Goal: Transaction & Acquisition: Purchase product/service

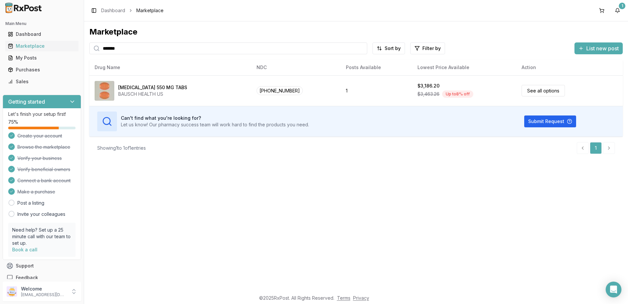
click at [130, 45] on input "*******" at bounding box center [228, 48] width 278 height 12
type input "*"
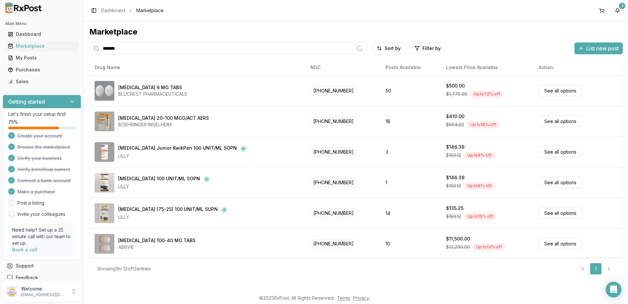
type input "*******"
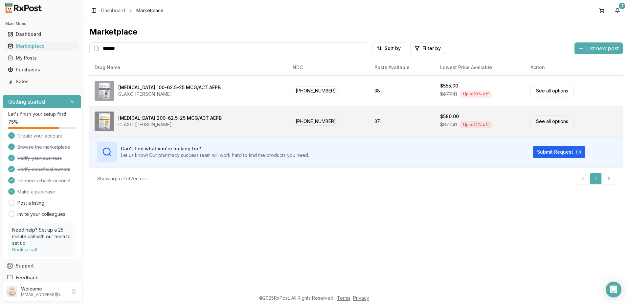
click at [175, 123] on div "GLAXO [PERSON_NAME]" at bounding box center [170, 124] width 104 height 7
click at [202, 119] on div "[MEDICAL_DATA] 200-62.5-25 MCG/ACT AEPB" at bounding box center [170, 118] width 104 height 7
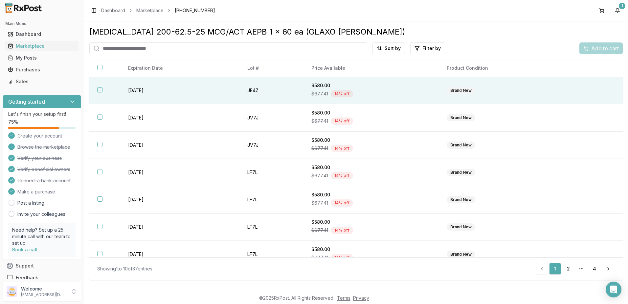
click at [435, 89] on td "$580.00 $677.41 14 % off" at bounding box center [371, 90] width 135 height 27
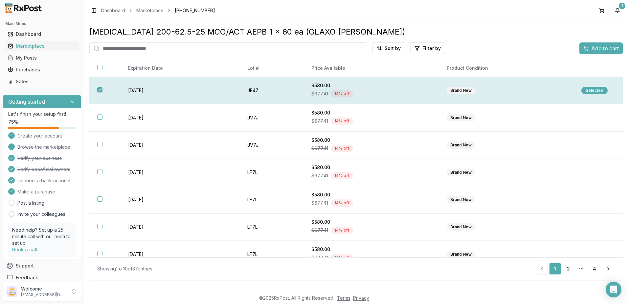
click at [597, 89] on div "Selected" at bounding box center [595, 90] width 26 height 7
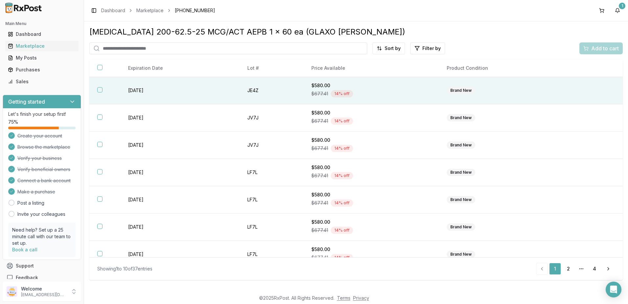
click at [389, 97] on div "$677.41 14 % off" at bounding box center [372, 94] width 120 height 10
click at [596, 49] on span "Add to cart" at bounding box center [605, 48] width 28 height 8
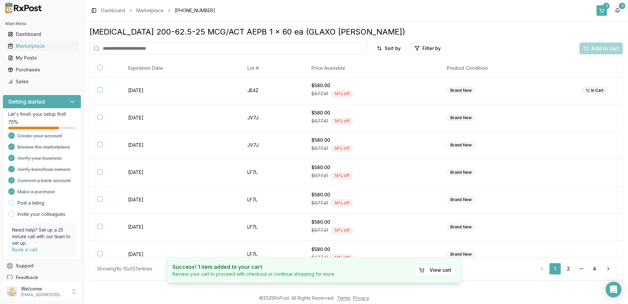
click at [603, 10] on button "1" at bounding box center [602, 10] width 11 height 11
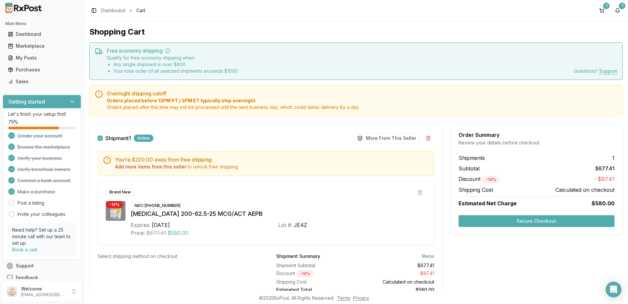
scroll to position [29, 0]
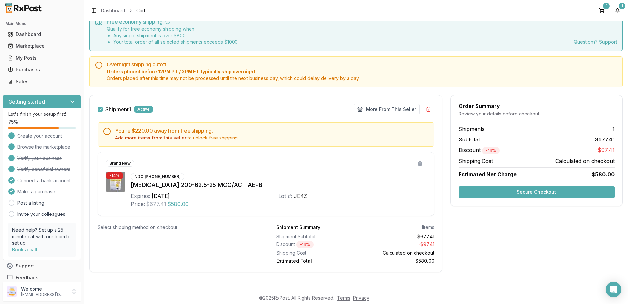
click at [500, 188] on button "Secure Checkout" at bounding box center [537, 192] width 156 height 12
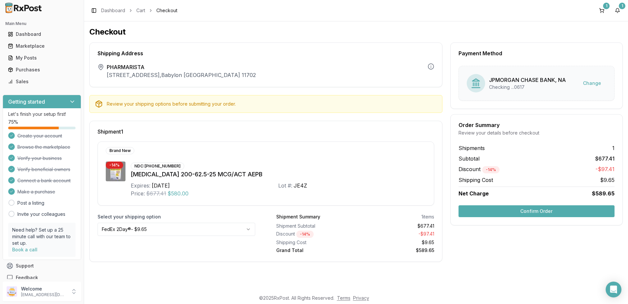
click at [532, 211] on button "Confirm Order" at bounding box center [537, 211] width 156 height 12
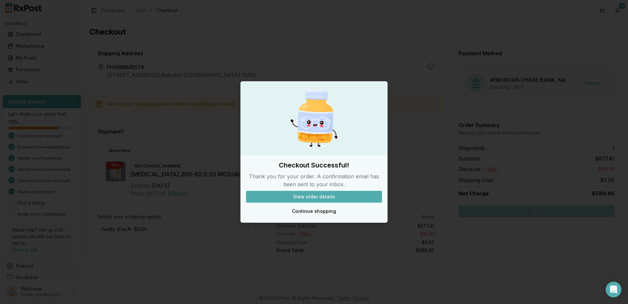
click at [339, 197] on button "View order details" at bounding box center [314, 197] width 136 height 12
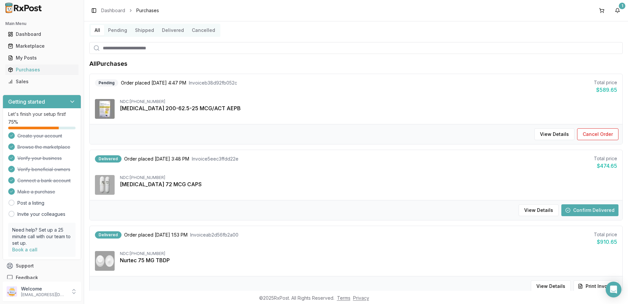
scroll to position [33, 0]
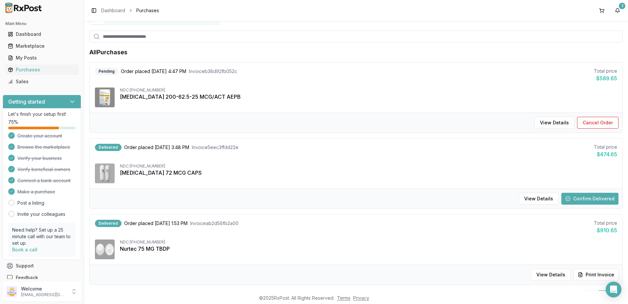
click at [598, 194] on button "Confirm Delivered" at bounding box center [590, 199] width 57 height 12
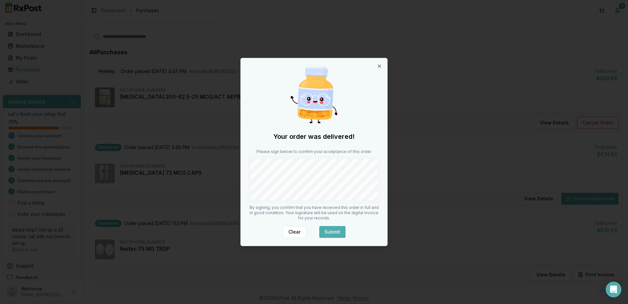
click at [335, 231] on button "Submit" at bounding box center [332, 232] width 26 height 12
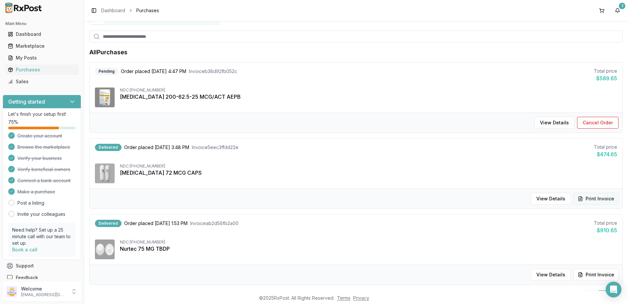
click at [601, 197] on button "Print Invoice" at bounding box center [596, 199] width 45 height 12
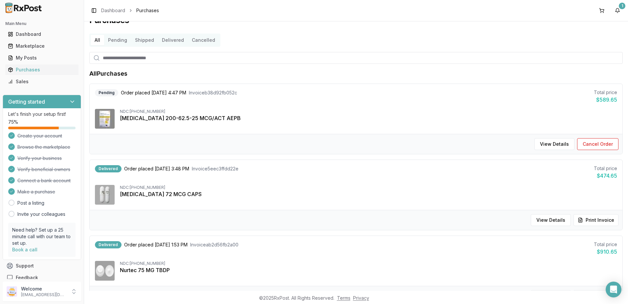
scroll to position [0, 0]
